Goal: Task Accomplishment & Management: Manage account settings

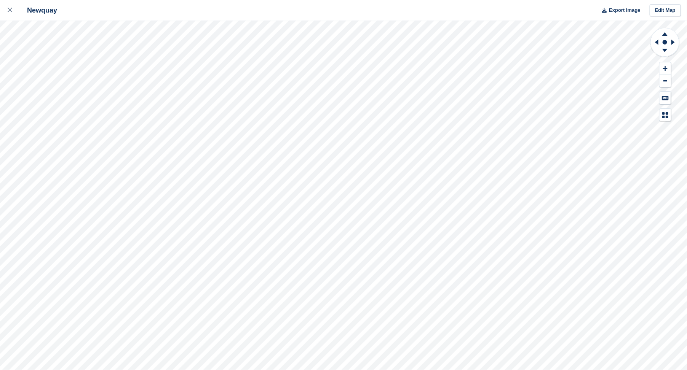
click at [304, 370] on html "Newquay Export Image Edit Map" at bounding box center [343, 185] width 687 height 370
click at [0, 62] on html "Newquay Export Image Edit Map" at bounding box center [343, 185] width 687 height 370
click at [0, 212] on html "Newquay Export Image Edit Map" at bounding box center [343, 185] width 687 height 370
click at [476, 370] on html "Newquay Export Image Edit Map" at bounding box center [343, 185] width 687 height 370
click at [311, 370] on html "Newquay Export Image Edit Map" at bounding box center [343, 185] width 687 height 370
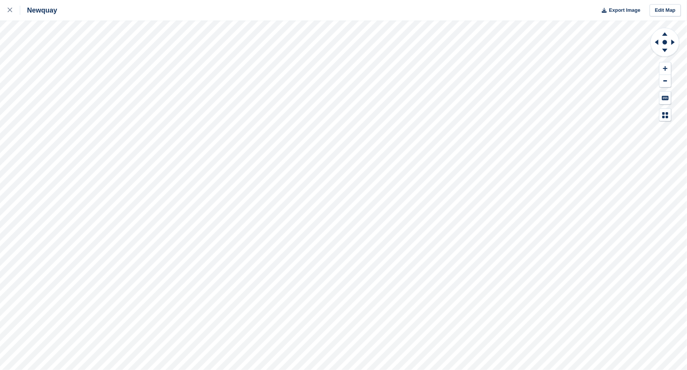
click at [195, 370] on html "Newquay Export Image Edit Map" at bounding box center [343, 185] width 687 height 370
click at [272, 370] on html "Newquay Export Image Edit Map" at bounding box center [343, 185] width 687 height 370
click at [553, 370] on html "Newquay Export Image Edit Map" at bounding box center [343, 185] width 687 height 370
click at [467, 370] on html "Newquay Export Image Edit Map" at bounding box center [343, 185] width 687 height 370
click at [686, 149] on html "Newquay Export Image Edit Map" at bounding box center [343, 185] width 687 height 370
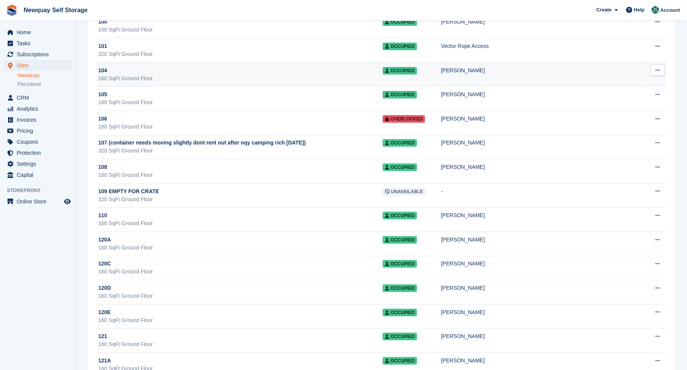
scroll to position [84, 0]
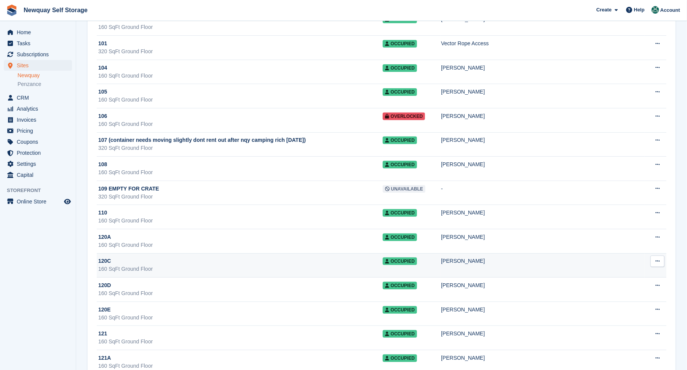
click at [652, 268] on td "Edit unit Unit activity Delete unit This unit can't be deleted as it has an all…" at bounding box center [655, 265] width 22 height 24
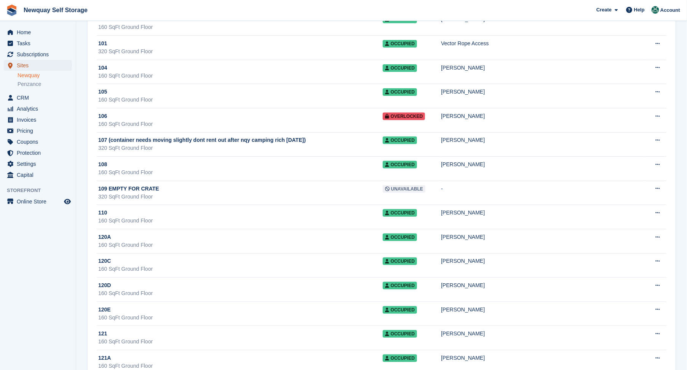
click at [21, 67] on span "Sites" at bounding box center [40, 65] width 46 height 11
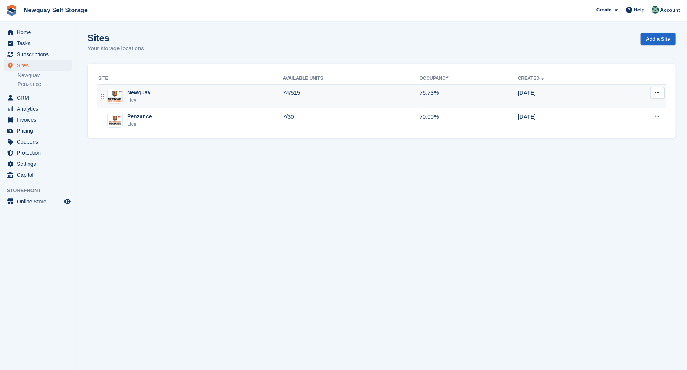
click at [139, 92] on div "Newquay" at bounding box center [138, 93] width 23 height 8
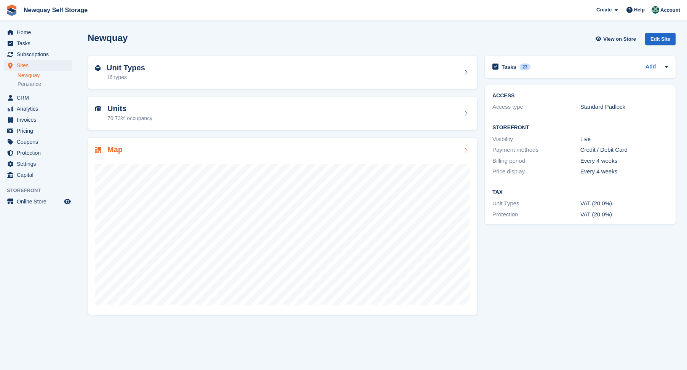
click at [116, 148] on h2 "Map" at bounding box center [114, 149] width 15 height 9
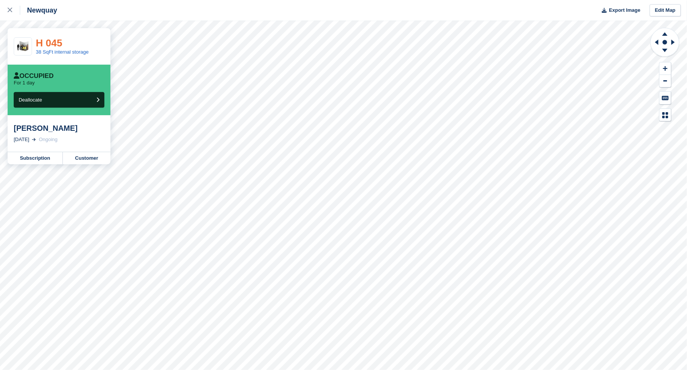
click at [56, 44] on link "H 045" at bounding box center [49, 42] width 26 height 11
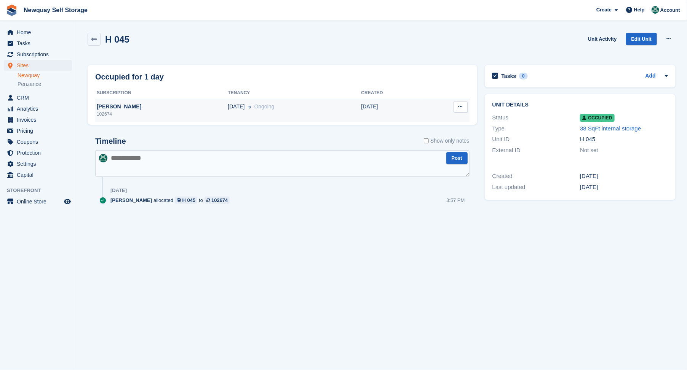
click at [111, 105] on div "Oliver Townsend" at bounding box center [161, 107] width 133 height 8
click at [94, 38] on icon at bounding box center [94, 40] width 6 height 6
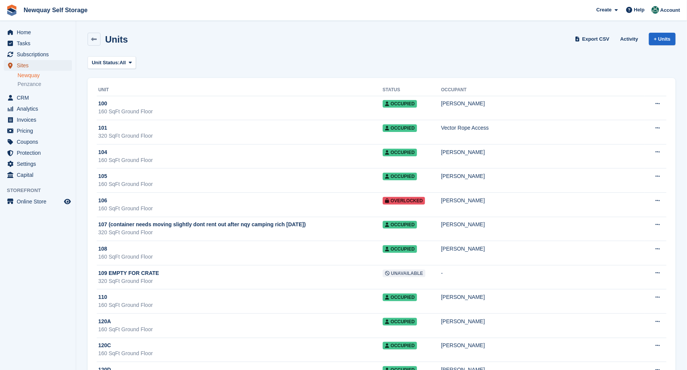
click at [21, 64] on span "Sites" at bounding box center [40, 65] width 46 height 11
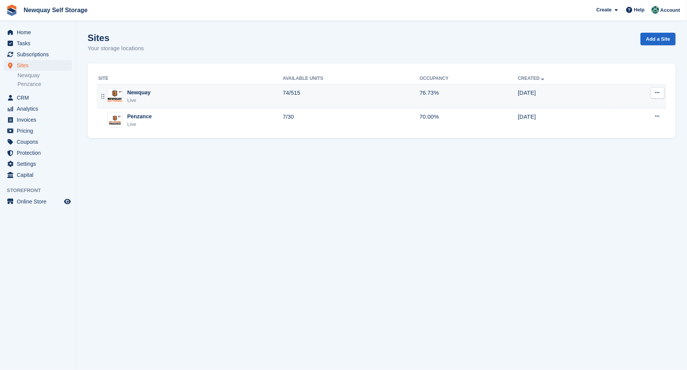
click at [128, 92] on div "Newquay" at bounding box center [138, 93] width 23 height 8
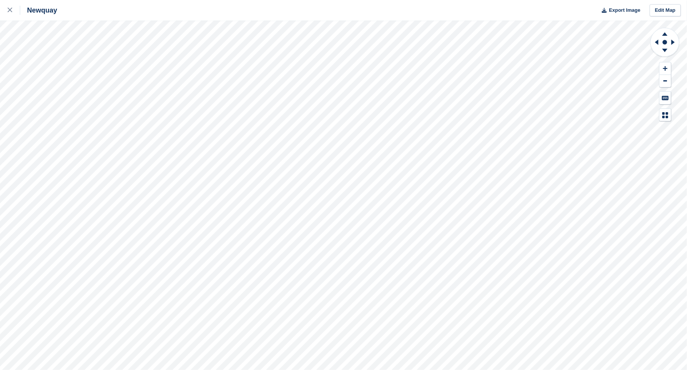
click at [276, 370] on html "Newquay Export Image Edit Map" at bounding box center [343, 185] width 687 height 370
click at [686, 370] on html "Newquay Export Image Edit Map" at bounding box center [343, 185] width 687 height 370
click at [172, 0] on html "Newquay Export Image Edit Map" at bounding box center [343, 185] width 687 height 370
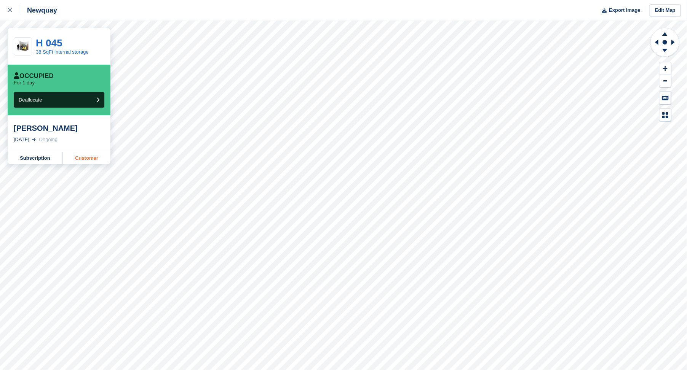
click at [88, 158] on link "Customer" at bounding box center [87, 158] width 48 height 12
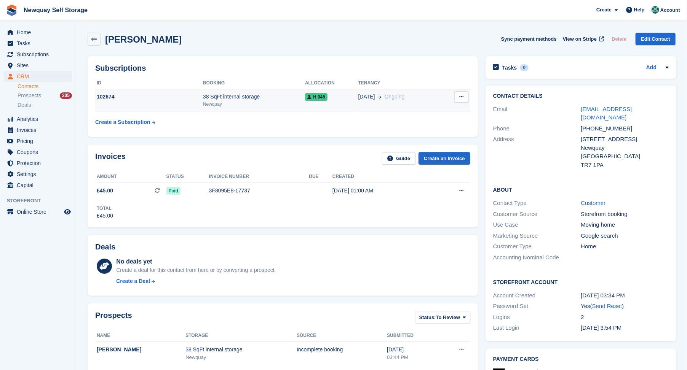
click at [462, 96] on icon at bounding box center [461, 96] width 4 height 5
drag, startPoint x: 442, startPoint y: 90, endPoint x: 351, endPoint y: 89, distance: 91.3
click at [442, 90] on td "Cancel subscription" at bounding box center [456, 100] width 29 height 23
click at [105, 95] on div "102674" at bounding box center [149, 97] width 108 height 8
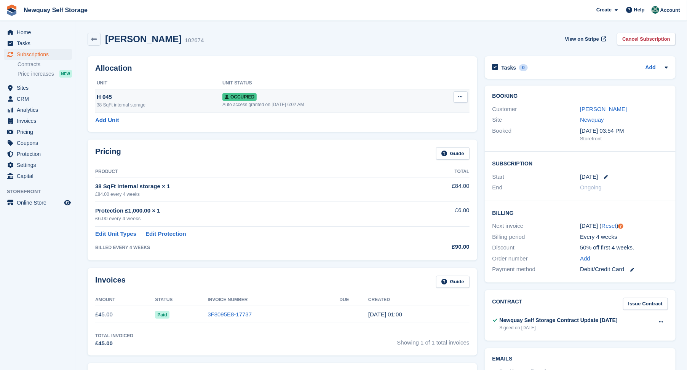
click at [461, 95] on icon at bounding box center [460, 96] width 4 height 5
click at [413, 137] on p "Deallocate" at bounding box center [431, 138] width 66 height 10
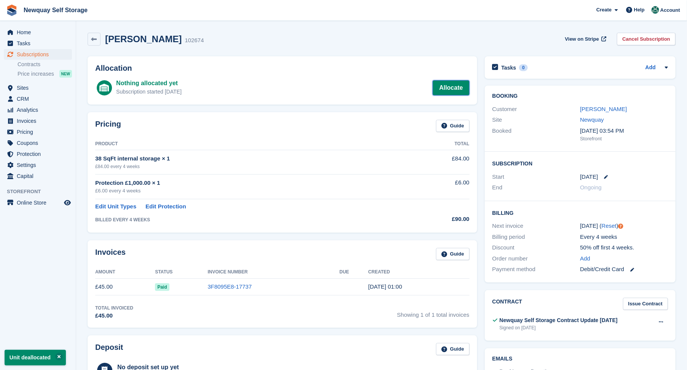
click at [444, 88] on link "Allocate" at bounding box center [450, 87] width 37 height 15
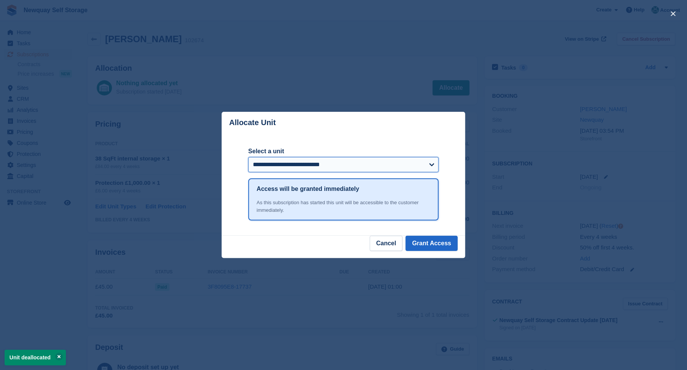
click at [431, 164] on select "**********" at bounding box center [343, 164] width 190 height 15
select select "******"
click at [248, 158] on select "**********" at bounding box center [343, 164] width 190 height 15
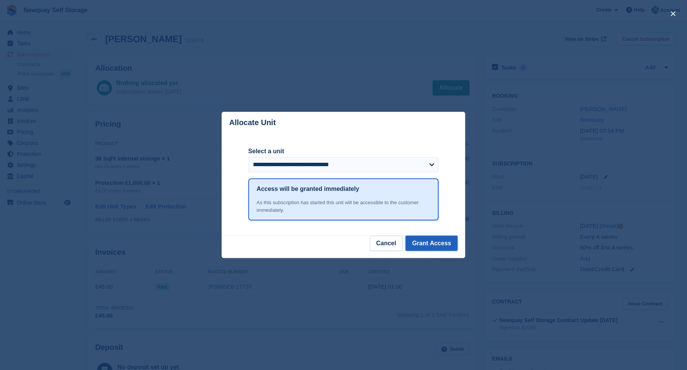
click at [432, 239] on button "Grant Access" at bounding box center [431, 243] width 52 height 15
